Goal: Navigation & Orientation: Understand site structure

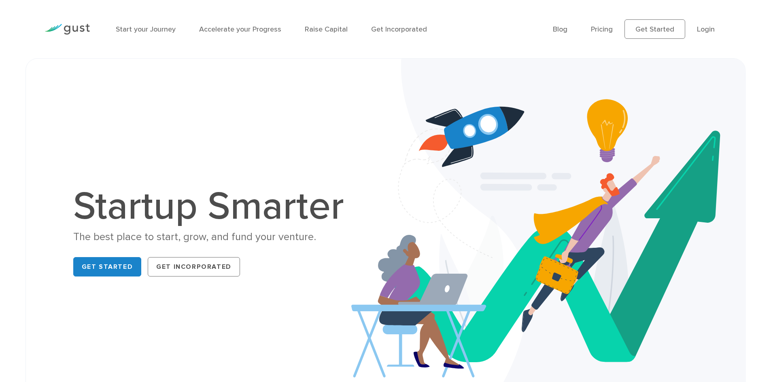
click at [352, 199] on img at bounding box center [548, 234] width 394 height 350
click at [153, 32] on link "Start your Journey" at bounding box center [146, 29] width 60 height 8
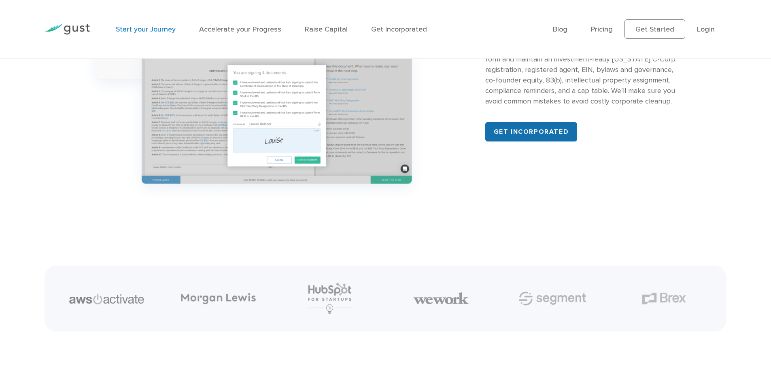
scroll to position [1092, 0]
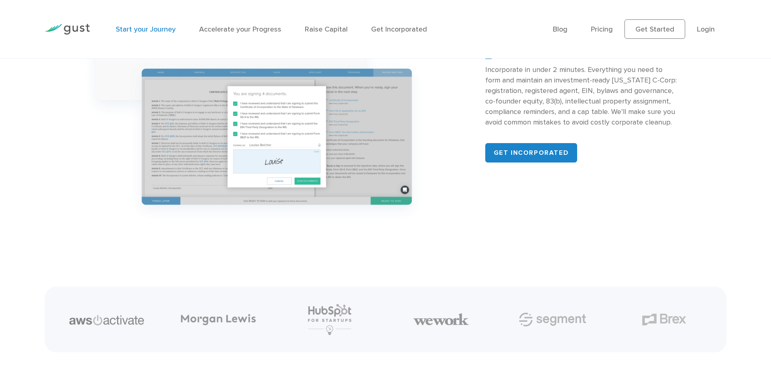
click at [80, 32] on img at bounding box center [67, 29] width 45 height 11
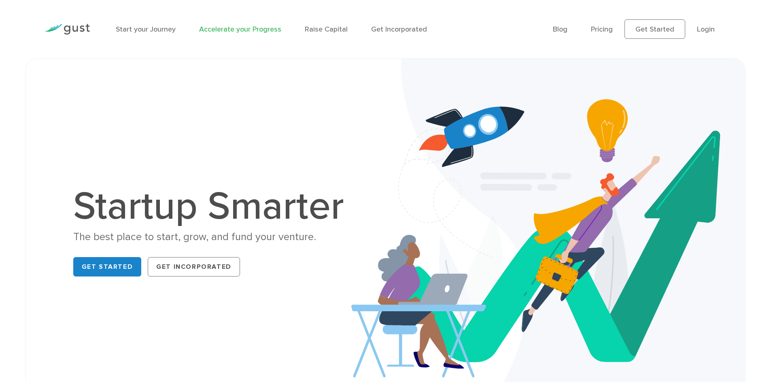
click at [239, 32] on link "Accelerate your Progress" at bounding box center [240, 29] width 82 height 8
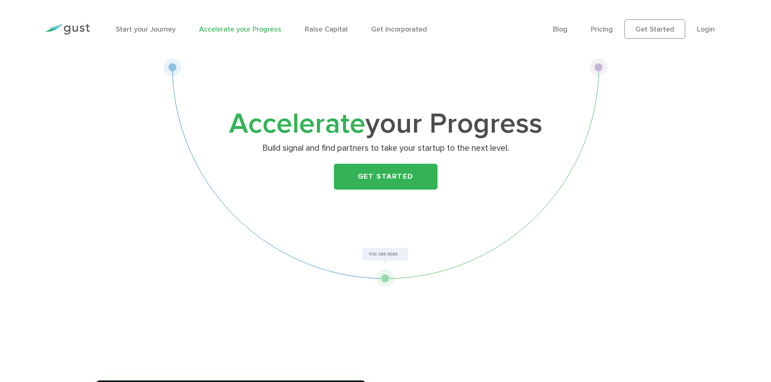
click at [70, 28] on img at bounding box center [67, 29] width 45 height 11
